Goal: Task Accomplishment & Management: Complete application form

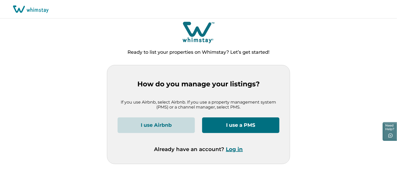
click at [232, 148] on button "Log in" at bounding box center [234, 149] width 17 height 6
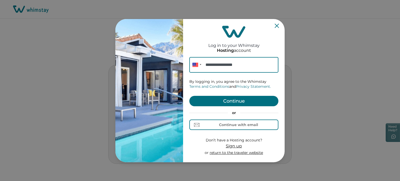
type input "**********"
click at [227, 99] on button "Continue" at bounding box center [233, 101] width 89 height 10
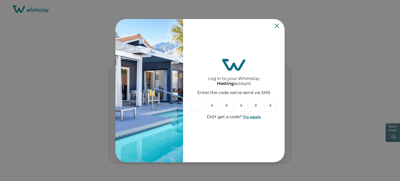
type input "*"
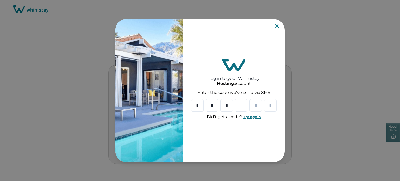
type input "*"
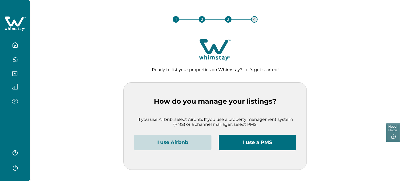
click at [173, 143] on button "I use Airbnb" at bounding box center [172, 143] width 77 height 16
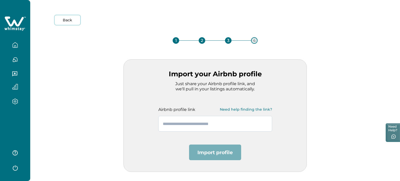
click at [183, 127] on input "text" at bounding box center [215, 124] width 114 height 16
click at [183, 122] on input "text" at bounding box center [215, 124] width 114 height 16
paste input "**********"
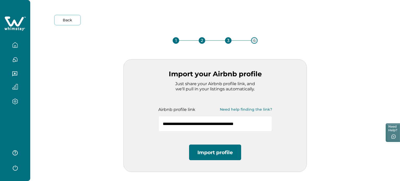
type input "**********"
click at [214, 153] on button "Import profile" at bounding box center [215, 153] width 52 height 16
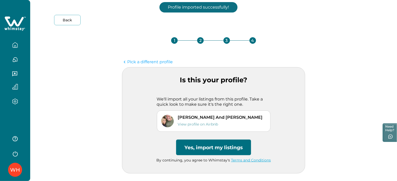
click at [214, 152] on button "Yes, import my listings" at bounding box center [213, 148] width 75 height 16
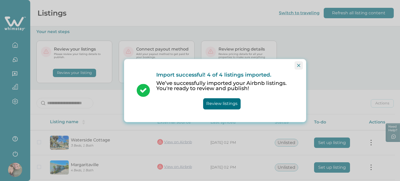
click at [302, 65] on button "Close" at bounding box center [299, 65] width 8 height 8
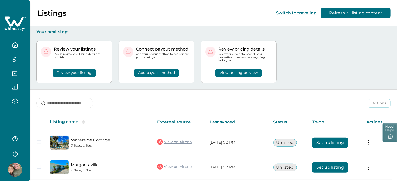
scroll to position [69, 0]
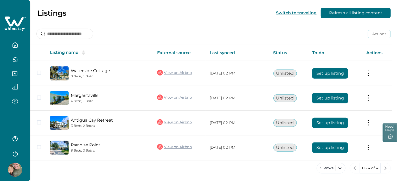
click at [11, 169] on img at bounding box center [15, 170] width 14 height 14
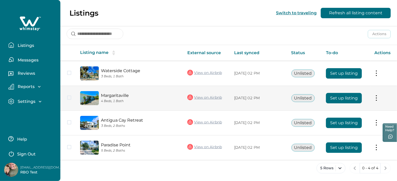
click at [345, 96] on button "Set up listing" at bounding box center [344, 98] width 36 height 10
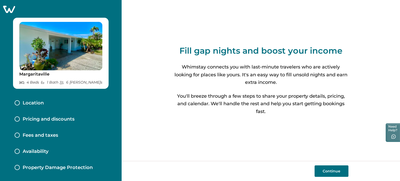
click at [324, 175] on button "Continue" at bounding box center [332, 170] width 34 height 11
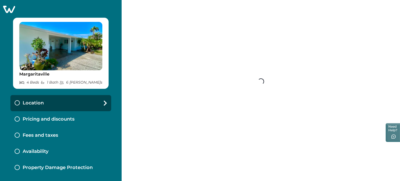
click at [324, 175] on div "Fill gap nights and boost your income Whimstay connects you with last-minute tr…" at bounding box center [261, 90] width 278 height 181
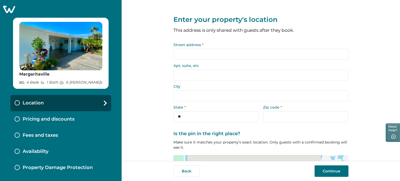
click at [226, 54] on input "Street address *" at bounding box center [260, 54] width 175 height 11
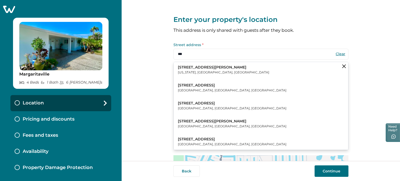
click at [224, 73] on button "[STREET_ADDRESS][PERSON_NAME][US_STATE]" at bounding box center [261, 70] width 174 height 16
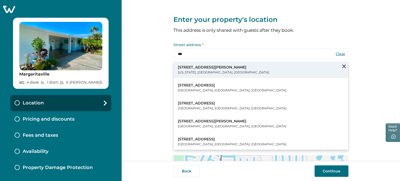
type input "**********"
type input "********"
select select "**"
type input "*****"
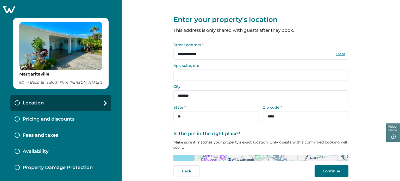
click at [330, 170] on button "Continue" at bounding box center [332, 170] width 34 height 11
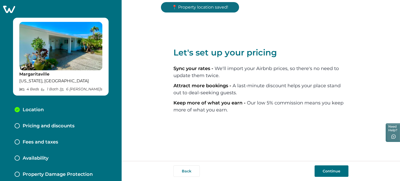
click at [330, 170] on button "Continue" at bounding box center [332, 170] width 34 height 11
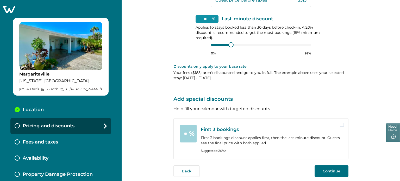
scroll to position [196, 0]
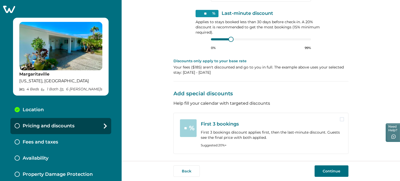
click at [321, 170] on button "Continue" at bounding box center [332, 170] width 34 height 11
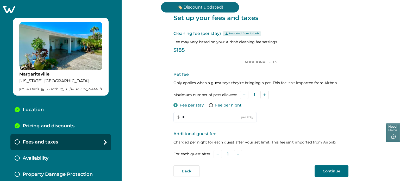
scroll to position [93, 0]
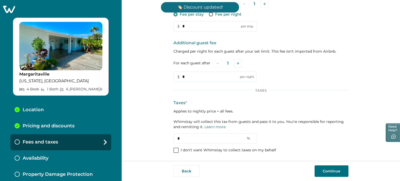
click at [176, 152] on span at bounding box center [175, 150] width 5 height 5
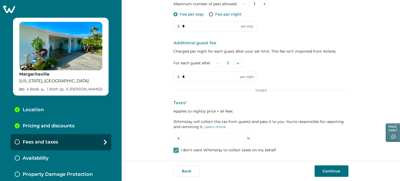
click at [341, 173] on button "Continue" at bounding box center [332, 170] width 34 height 11
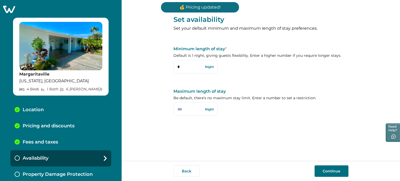
click at [339, 170] on button "Continue" at bounding box center [332, 170] width 34 height 11
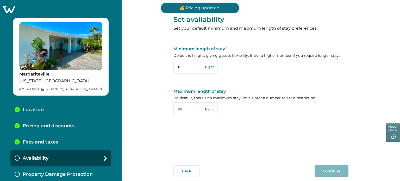
scroll to position [1, 0]
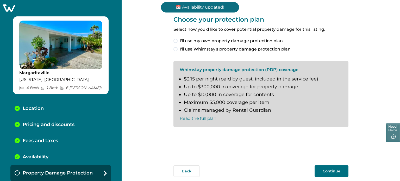
click at [254, 41] on span "I'll use my own property damage protection plan" at bounding box center [231, 41] width 103 height 6
click at [341, 172] on button "Continue" at bounding box center [332, 170] width 34 height 11
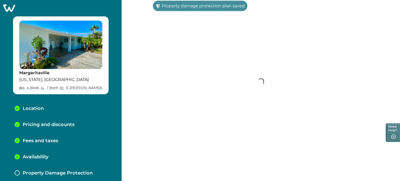
scroll to position [18, 0]
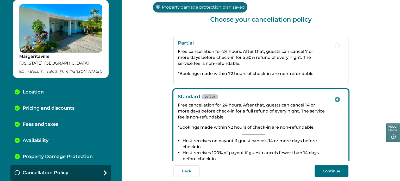
click at [341, 172] on button "Continue" at bounding box center [332, 170] width 34 height 11
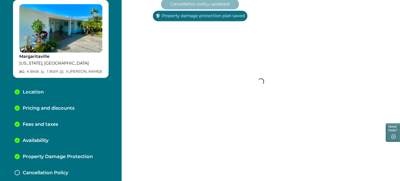
scroll to position [34, 0]
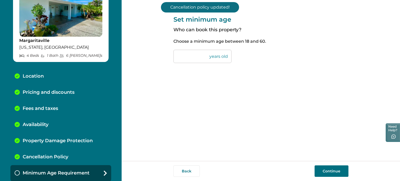
click at [341, 172] on button "Continue" at bounding box center [332, 170] width 34 height 11
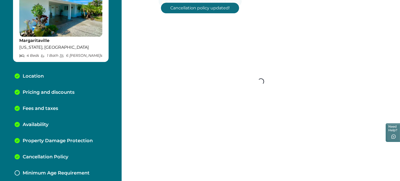
scroll to position [50, 0]
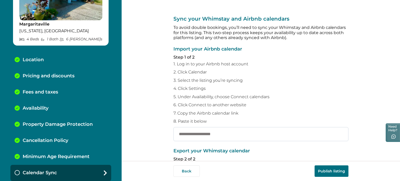
click at [218, 139] on input "text" at bounding box center [260, 134] width 175 height 14
paste input "**********"
type input "**********"
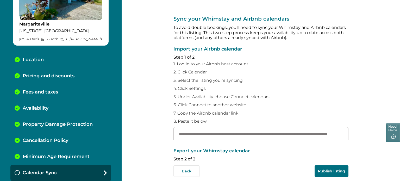
click at [276, 111] on p "7. Copy the Airbnb calendar link" at bounding box center [260, 113] width 175 height 5
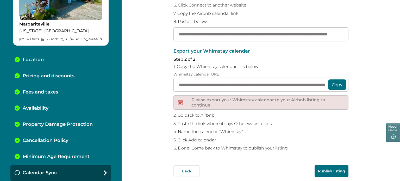
click at [337, 167] on button "Publish listing" at bounding box center [332, 170] width 34 height 11
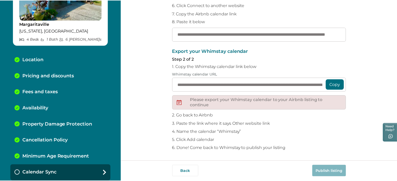
scroll to position [0, 0]
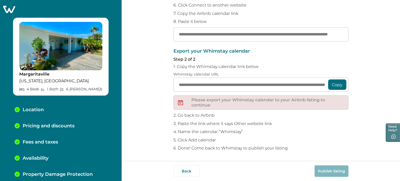
click at [10, 7] on icon at bounding box center [9, 9] width 12 height 7
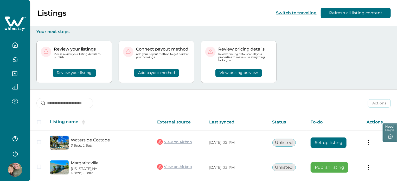
click at [19, 154] on button "button" at bounding box center [15, 153] width 21 height 10
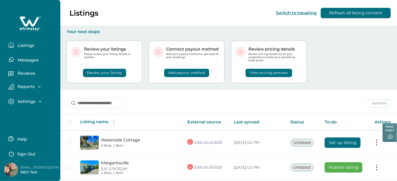
click at [26, 153] on p "Sign Out" at bounding box center [26, 154] width 18 height 5
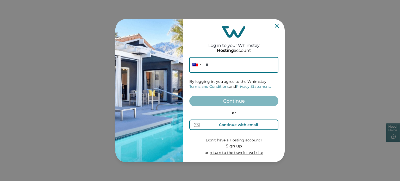
click at [246, 123] on div "Continue with email" at bounding box center [238, 125] width 39 height 4
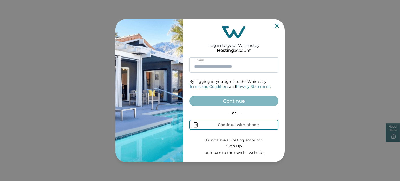
click at [216, 66] on input at bounding box center [233, 65] width 89 height 16
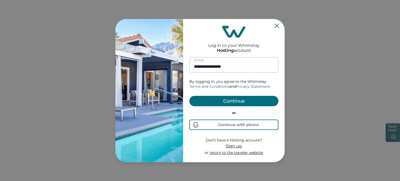
type input "**********"
click at [189, 96] on button "Continue" at bounding box center [233, 101] width 89 height 10
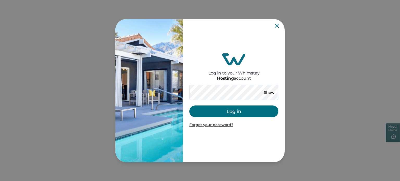
click at [216, 113] on button "Log in" at bounding box center [233, 111] width 89 height 12
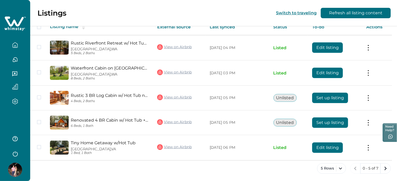
scroll to position [95, 0]
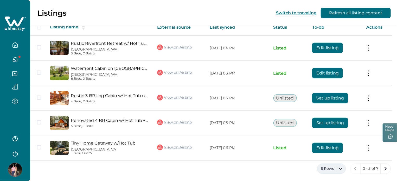
click at [321, 166] on button "5 Rows" at bounding box center [331, 169] width 29 height 10
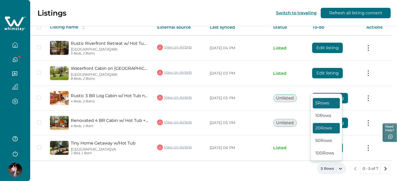
click at [323, 126] on button "20 Rows" at bounding box center [326, 128] width 27 height 10
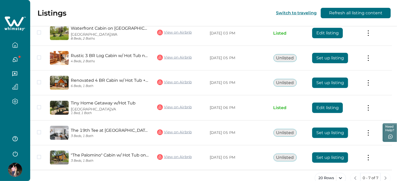
scroll to position [145, 0]
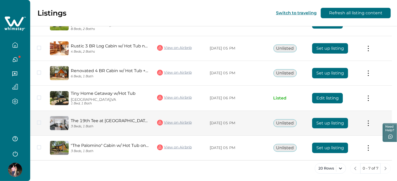
click at [329, 123] on button "Set up listing" at bounding box center [331, 123] width 36 height 10
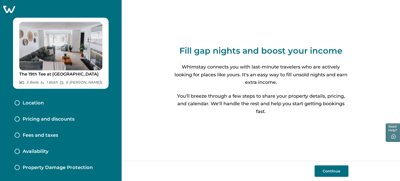
click at [323, 171] on button "Continue" at bounding box center [332, 170] width 34 height 11
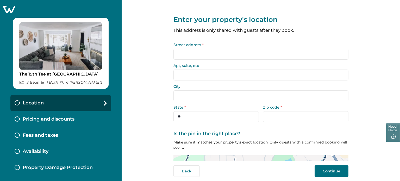
click at [245, 55] on input "Street address *" at bounding box center [260, 54] width 175 height 11
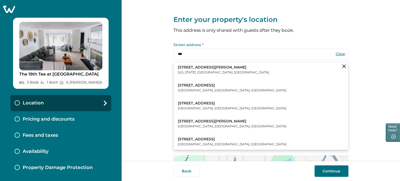
click at [197, 72] on p "[US_STATE], [GEOGRAPHIC_DATA], [GEOGRAPHIC_DATA]" at bounding box center [223, 72] width 91 height 5
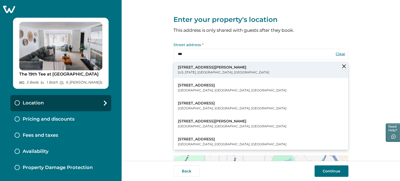
type input "**********"
type input "********"
select select "**"
type input "*****"
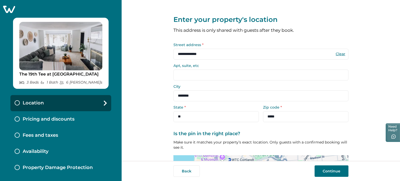
click at [328, 168] on button "Continue" at bounding box center [332, 170] width 34 height 11
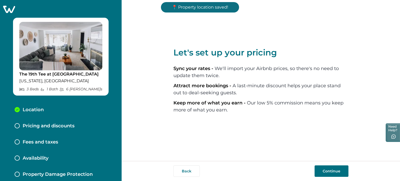
click at [328, 168] on button "Continue" at bounding box center [332, 170] width 34 height 11
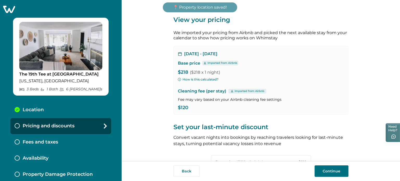
click at [328, 168] on button "Continue" at bounding box center [332, 170] width 34 height 11
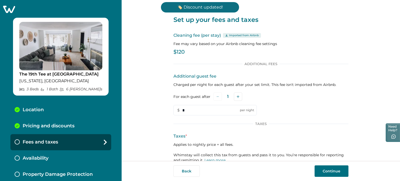
scroll to position [33, 0]
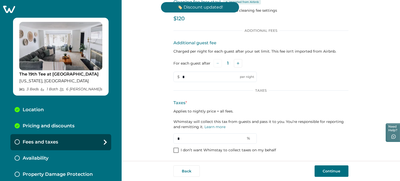
click at [233, 148] on p "I don’t want Whimstay to collect taxes on my behalf" at bounding box center [228, 150] width 95 height 5
click at [318, 171] on button "Continue" at bounding box center [332, 170] width 34 height 11
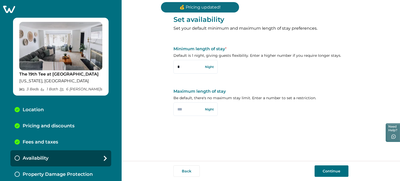
click at [318, 171] on button "Continue" at bounding box center [332, 170] width 34 height 11
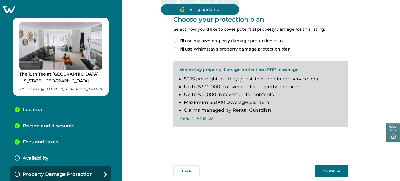
scroll to position [1, 0]
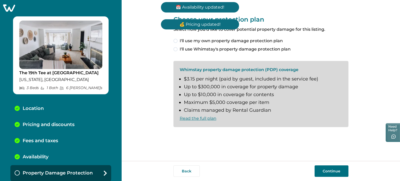
click at [224, 41] on span "I'll use my own property damage protection plan" at bounding box center [231, 41] width 103 height 6
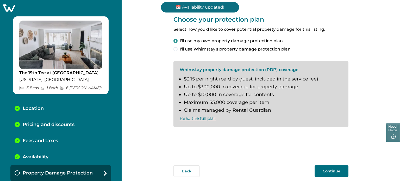
click at [325, 176] on button "Continue" at bounding box center [332, 170] width 34 height 11
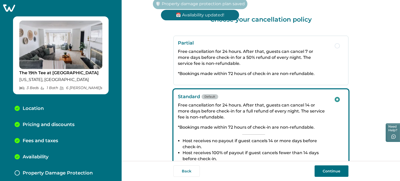
scroll to position [18, 0]
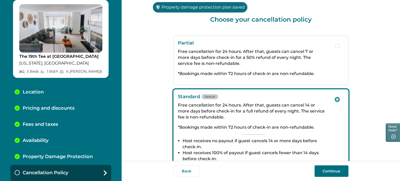
click at [325, 176] on button "Continue" at bounding box center [332, 170] width 34 height 11
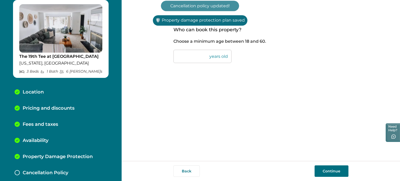
scroll to position [34, 0]
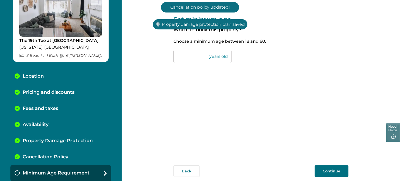
click at [325, 176] on button "Continue" at bounding box center [332, 170] width 34 height 11
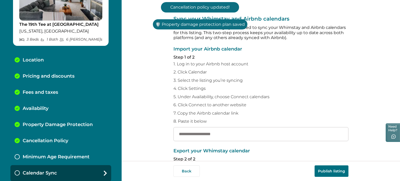
scroll to position [50, 0]
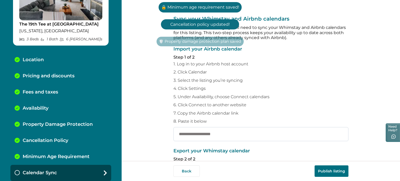
paste input "**********"
type input "**********"
click at [258, 139] on input "**********" at bounding box center [260, 134] width 175 height 14
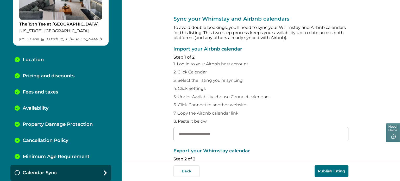
paste input "**********"
type input "**********"
click at [334, 169] on button "Publish listing" at bounding box center [332, 170] width 34 height 11
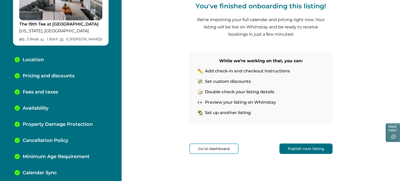
scroll to position [60, 0]
click at [290, 152] on button "Publish next listing" at bounding box center [305, 149] width 53 height 10
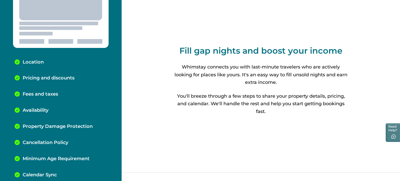
click at [208, 54] on p "Fill gap nights and boost your income" at bounding box center [260, 51] width 163 height 10
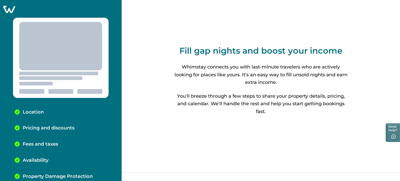
drag, startPoint x: 397, startPoint y: 95, endPoint x: 299, endPoint y: 106, distance: 98.3
click at [299, 106] on div "Fill gap nights and boost your income Whimstay connects you with last-minute tr…" at bounding box center [261, 80] width 278 height 161
click at [162, 77] on div "Fill gap nights and boost your income Whimstay connects you with last-minute tr…" at bounding box center [261, 80] width 278 height 161
click at [8, 7] on icon at bounding box center [9, 9] width 12 height 7
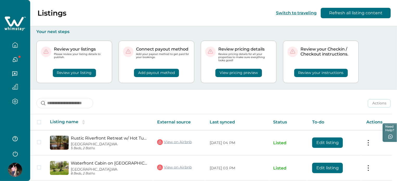
scroll to position [95, 0]
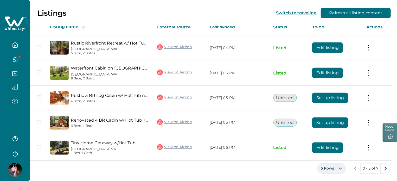
click at [333, 168] on button "5 Rows" at bounding box center [331, 168] width 29 height 10
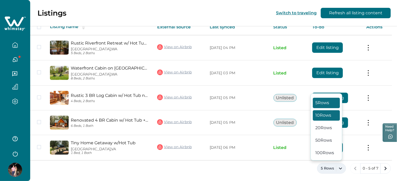
click at [331, 118] on button "10 Rows" at bounding box center [326, 115] width 27 height 10
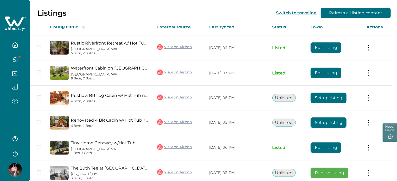
scroll to position [145, 0]
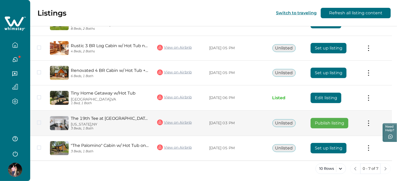
click at [332, 125] on button "Publish listing" at bounding box center [330, 123] width 38 height 10
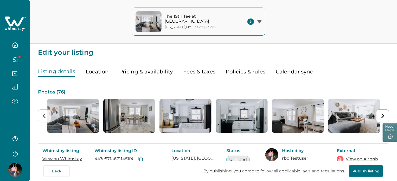
click at [16, 153] on icon "button" at bounding box center [15, 153] width 8 height 8
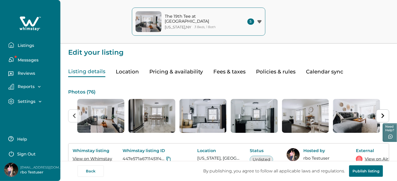
click at [31, 151] on button "Sign Out" at bounding box center [31, 153] width 46 height 10
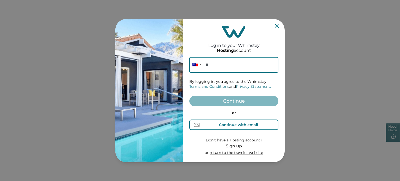
click at [226, 125] on div "Continue with email" at bounding box center [238, 125] width 39 height 4
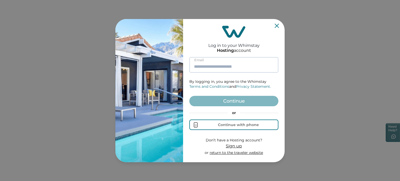
click at [217, 68] on input at bounding box center [233, 65] width 89 height 16
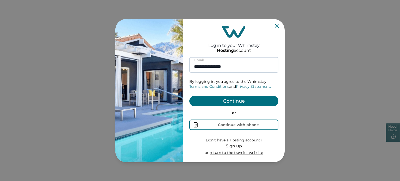
type input "**********"
click at [189, 96] on button "Continue" at bounding box center [233, 101] width 89 height 10
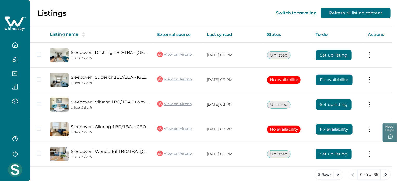
scroll to position [88, 0]
click at [222, 18] on div "Listings Switch to traveling Refresh all listing content" at bounding box center [198, 13] width 397 height 26
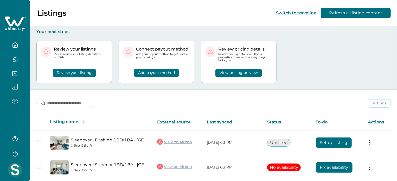
scroll to position [94, 0]
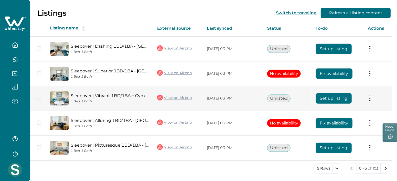
click at [323, 97] on button "Set up listing" at bounding box center [334, 98] width 36 height 10
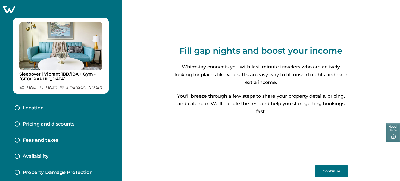
click at [27, 107] on p "Location" at bounding box center [33, 108] width 21 height 6
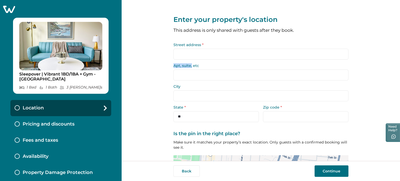
drag, startPoint x: 190, startPoint y: 65, endPoint x: 192, endPoint y: 57, distance: 7.8
click at [192, 57] on form "Street address * Apt, suite, etc City State * ** ** ** ** ** ** ** ** ** ** ** …" at bounding box center [260, 82] width 175 height 79
click at [192, 57] on input "Street address *" at bounding box center [260, 54] width 175 height 11
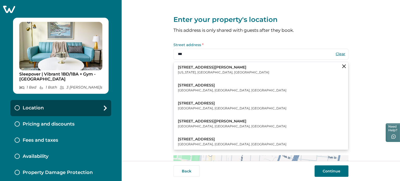
click at [194, 72] on p "[US_STATE], [GEOGRAPHIC_DATA], [GEOGRAPHIC_DATA]" at bounding box center [223, 72] width 91 height 5
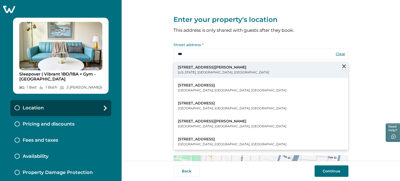
type input "**********"
type input "********"
select select "**"
type input "*****"
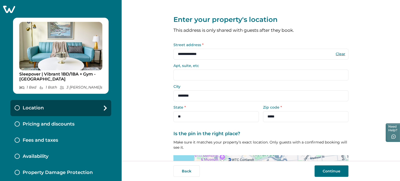
click at [325, 168] on button "Continue" at bounding box center [332, 170] width 34 height 11
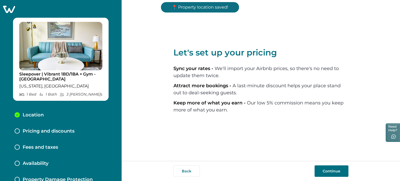
click at [325, 168] on button "Continue" at bounding box center [332, 170] width 34 height 11
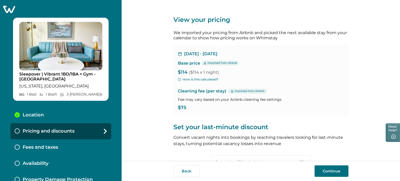
click at [325, 168] on button "Continue" at bounding box center [332, 170] width 34 height 11
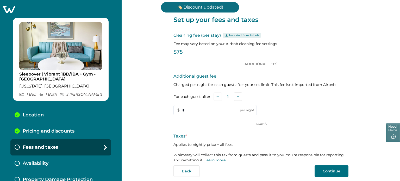
scroll to position [33, 0]
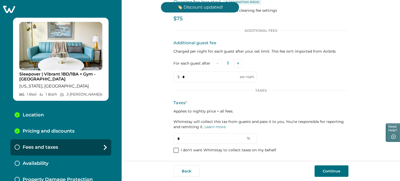
click at [249, 151] on p "I don’t want Whimstay to collect taxes on my behalf" at bounding box center [228, 150] width 95 height 5
click at [340, 169] on button "Continue" at bounding box center [332, 170] width 34 height 11
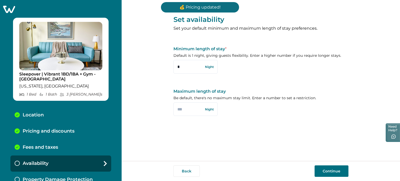
click at [321, 173] on button "Continue" at bounding box center [332, 170] width 34 height 11
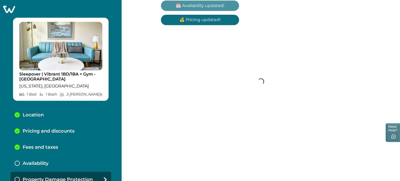
scroll to position [7, 0]
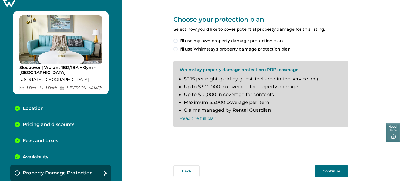
click at [240, 43] on span "I'll use my own property damage protection plan" at bounding box center [231, 41] width 103 height 6
click at [328, 173] on button "Continue" at bounding box center [332, 170] width 34 height 11
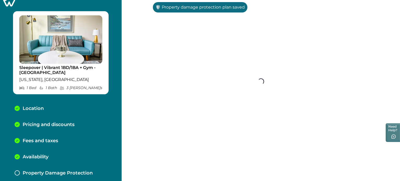
scroll to position [23, 0]
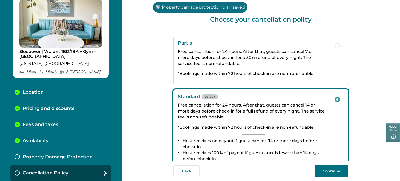
click at [328, 173] on button "Continue" at bounding box center [332, 170] width 34 height 11
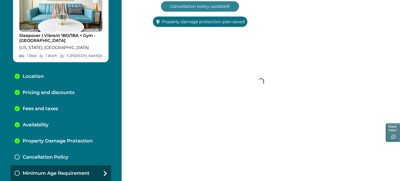
scroll to position [39, 0]
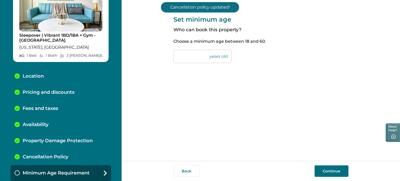
click at [328, 173] on button "Continue" at bounding box center [332, 170] width 34 height 11
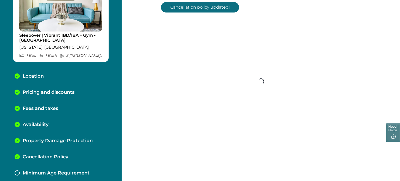
scroll to position [55, 0]
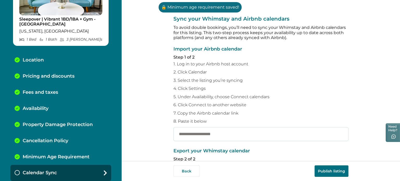
click at [269, 132] on input "text" at bounding box center [260, 134] width 175 height 14
paste input "**********"
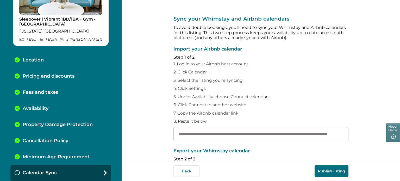
type input "**********"
click at [328, 171] on button "Publish listing" at bounding box center [332, 170] width 34 height 11
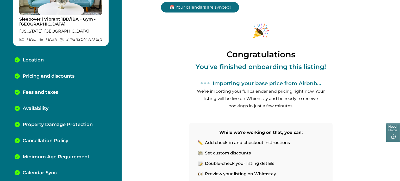
scroll to position [72, 0]
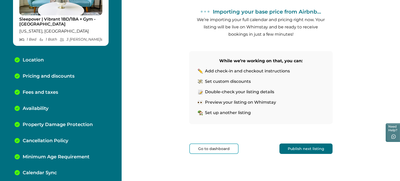
click at [312, 151] on button "Publish next listing" at bounding box center [305, 148] width 53 height 10
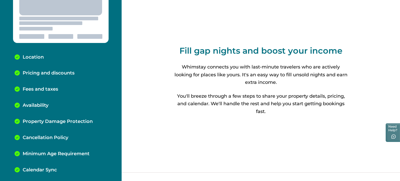
scroll to position [53, 0]
